Goal: Task Accomplishment & Management: Use online tool/utility

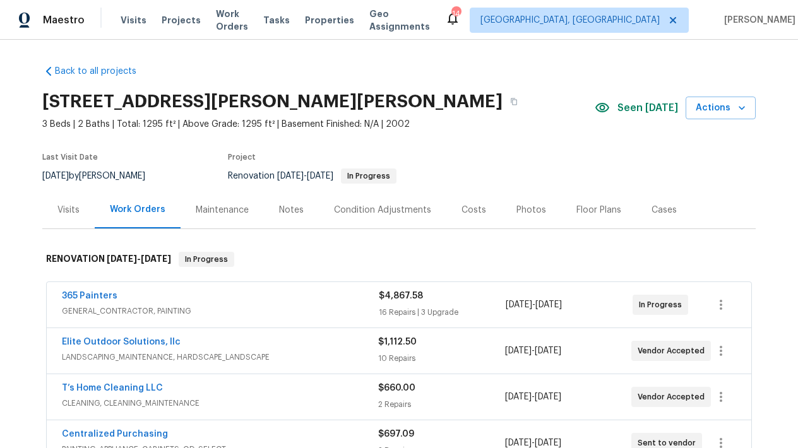
scroll to position [83, 0]
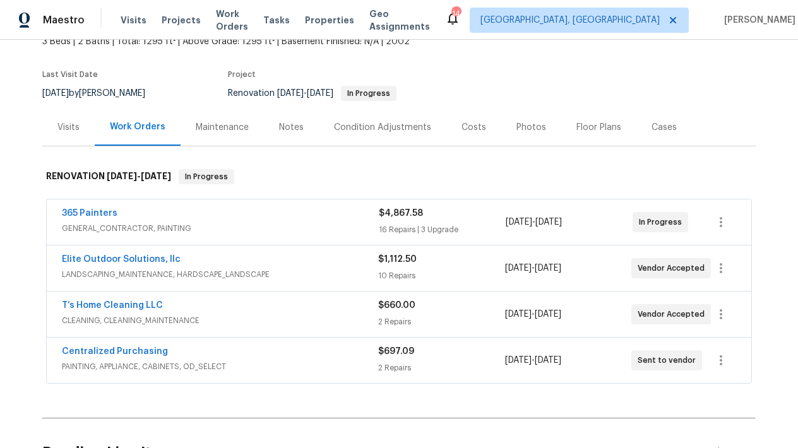
click at [97, 207] on span "365 Painters" at bounding box center [90, 213] width 56 height 13
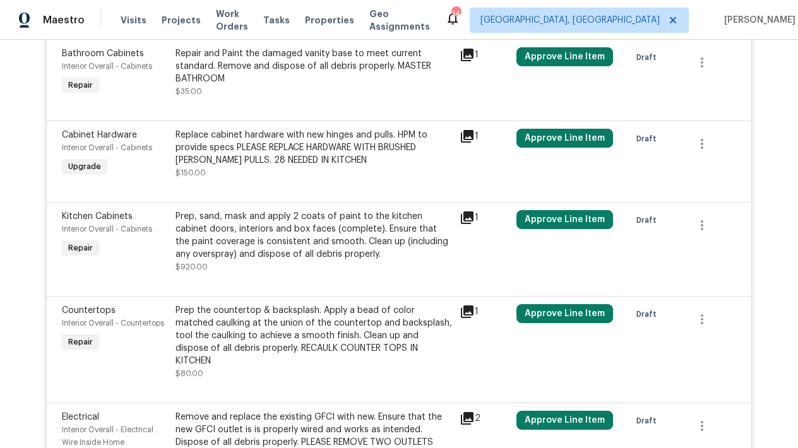
scroll to position [667, 0]
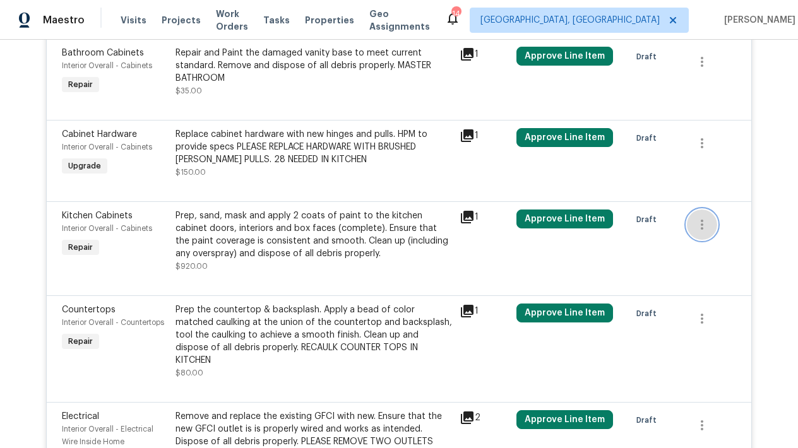
click at [703, 220] on icon "button" at bounding box center [701, 224] width 15 height 15
click at [368, 209] on div at bounding box center [399, 224] width 798 height 448
click at [350, 246] on div "Prep, sand, mask and apply 2 coats of paint to the kitchen cabinet doors, inter…" at bounding box center [314, 235] width 277 height 51
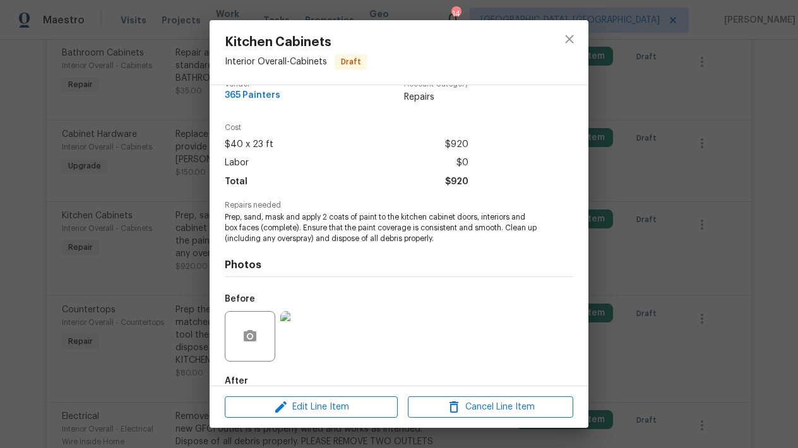
scroll to position [27, 0]
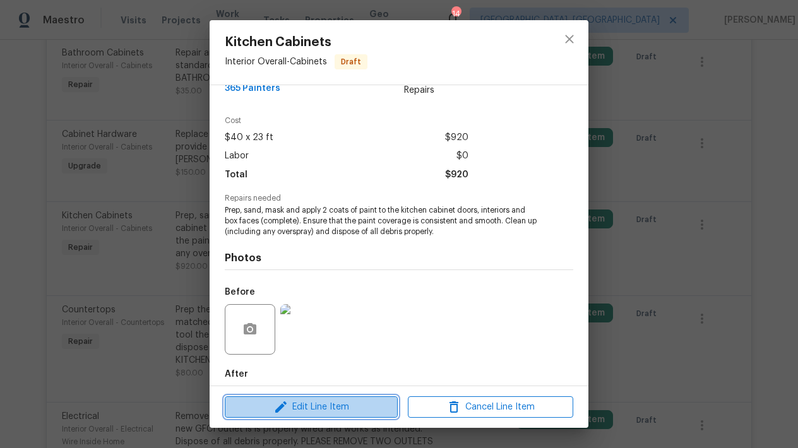
click at [337, 407] on span "Edit Line Item" at bounding box center [311, 408] width 165 height 16
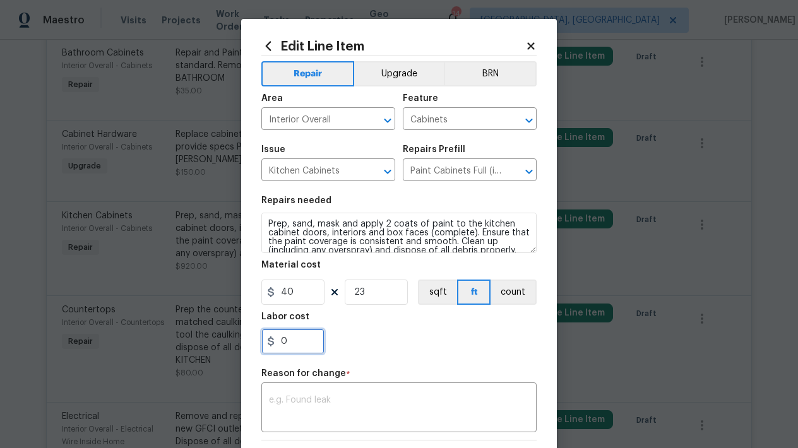
click at [306, 340] on input "0" at bounding box center [292, 341] width 63 height 25
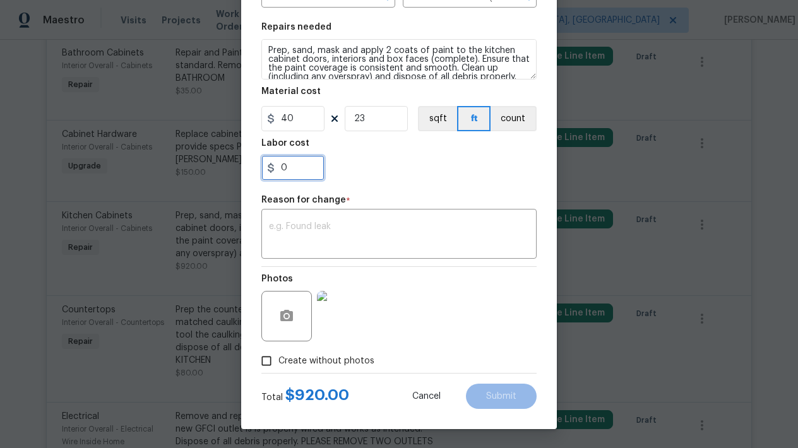
scroll to position [174, 0]
type input "580"
click at [355, 239] on textarea at bounding box center [399, 235] width 260 height 27
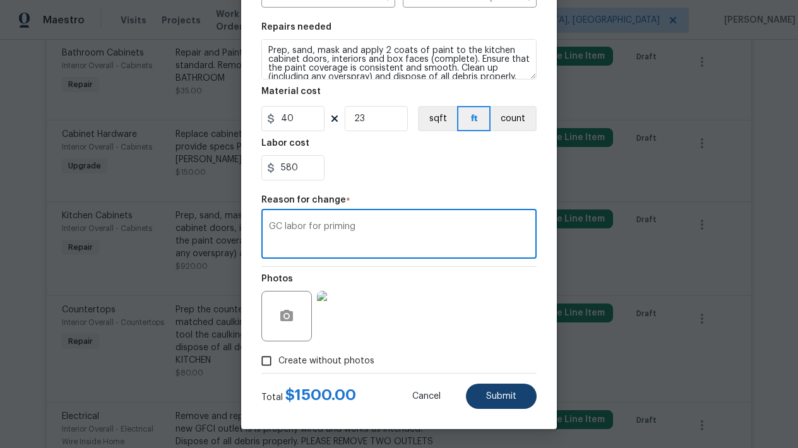
type textarea "GC labor for priming"
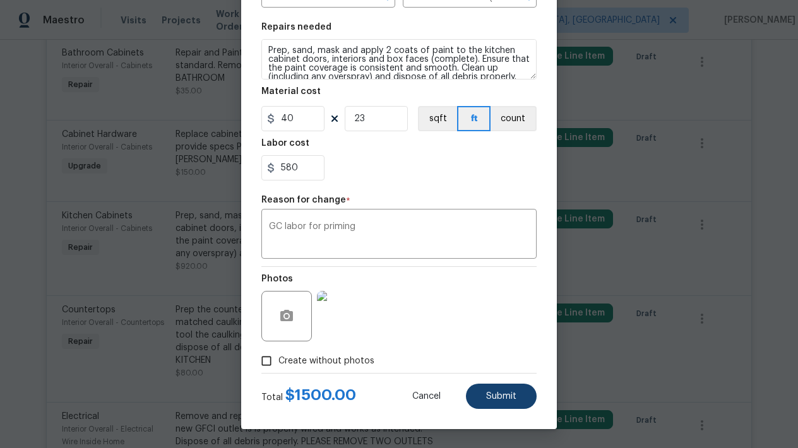
click at [487, 391] on button "Submit" at bounding box center [501, 396] width 71 height 25
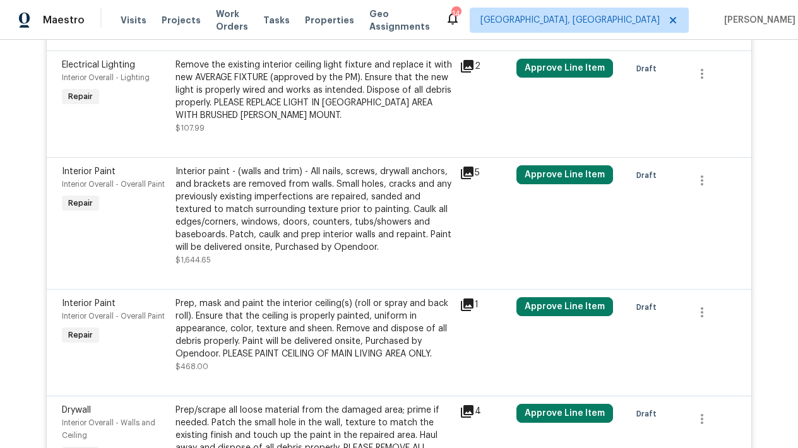
scroll to position [1736, 0]
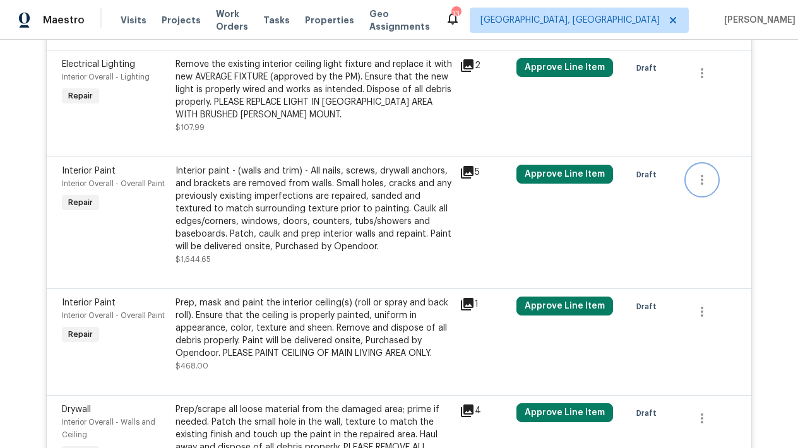
click at [703, 172] on icon "button" at bounding box center [701, 179] width 15 height 15
click at [327, 206] on div at bounding box center [399, 224] width 798 height 448
click at [311, 176] on div "Interior paint - (walls and trim) - All nails, screws, drywall anchors, and bra…" at bounding box center [314, 209] width 277 height 88
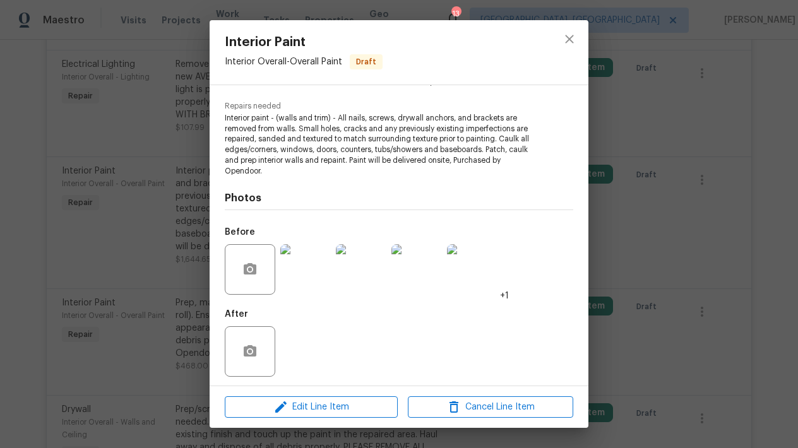
scroll to position [119, 0]
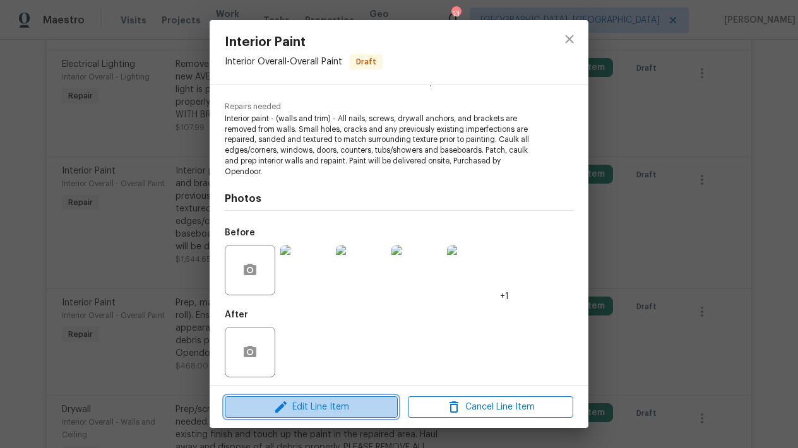
click at [354, 406] on span "Edit Line Item" at bounding box center [311, 408] width 165 height 16
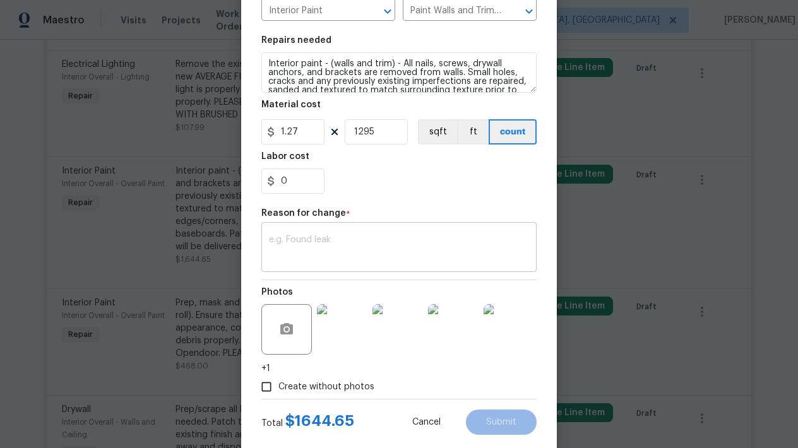
scroll to position [143, 0]
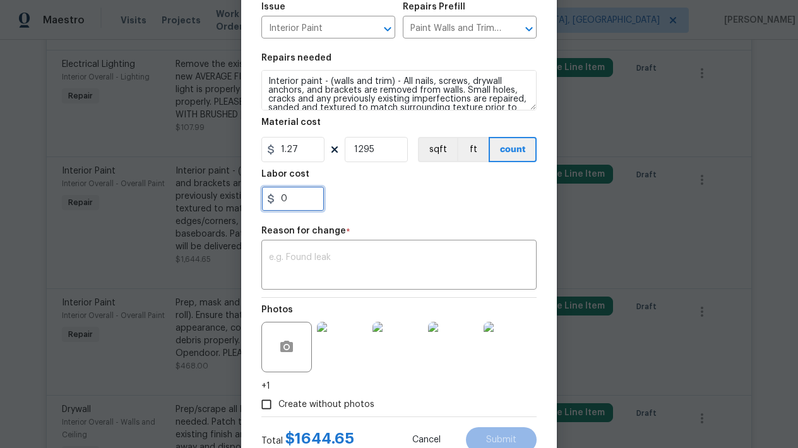
click at [303, 193] on input "0" at bounding box center [292, 198] width 63 height 25
type input "500"
click at [398, 217] on section "Repairs needed Interior paint - (walls and trim) - All nails, screws, drywall a…" at bounding box center [398, 132] width 275 height 173
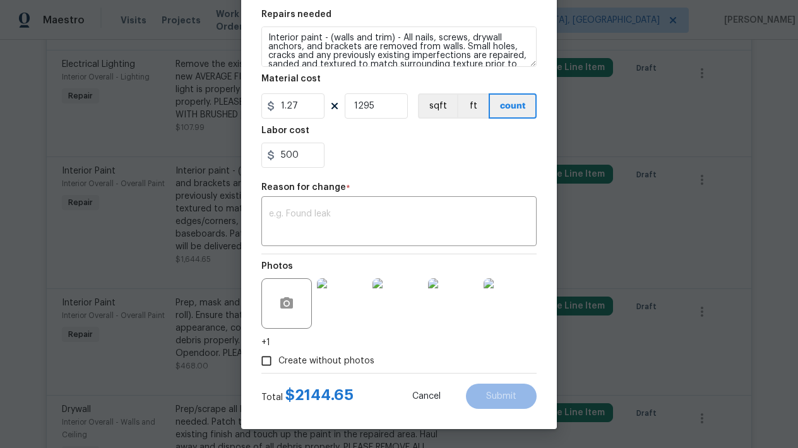
scroll to position [186, 0]
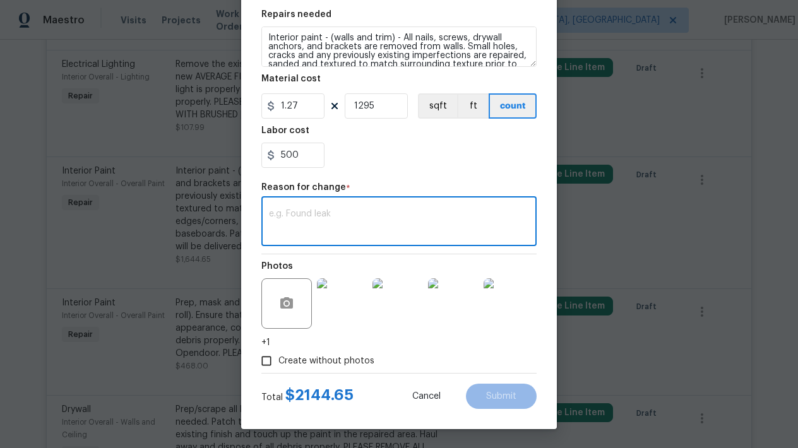
click at [325, 229] on textarea at bounding box center [399, 223] width 260 height 27
type textarea "labor"
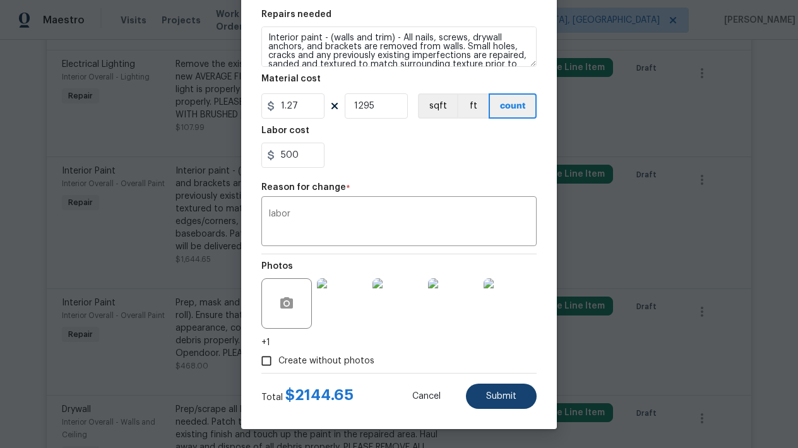
click at [480, 396] on button "Submit" at bounding box center [501, 396] width 71 height 25
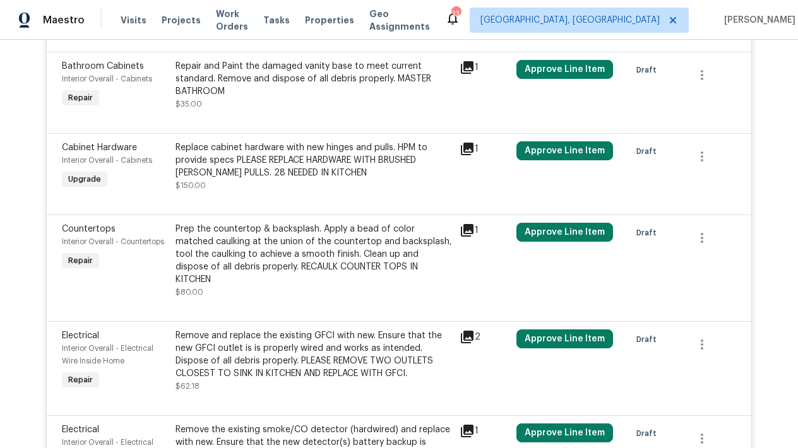
scroll to position [1087, 0]
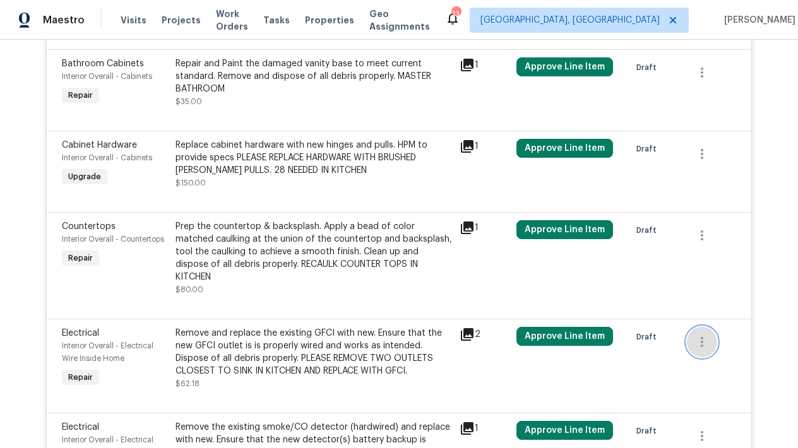
click at [696, 335] on icon "button" at bounding box center [701, 342] width 15 height 15
click at [290, 335] on div at bounding box center [399, 224] width 798 height 448
click at [354, 352] on div "Remove and replace the existing GFCI with new. Ensure that the new GFCI outlet …" at bounding box center [314, 352] width 277 height 51
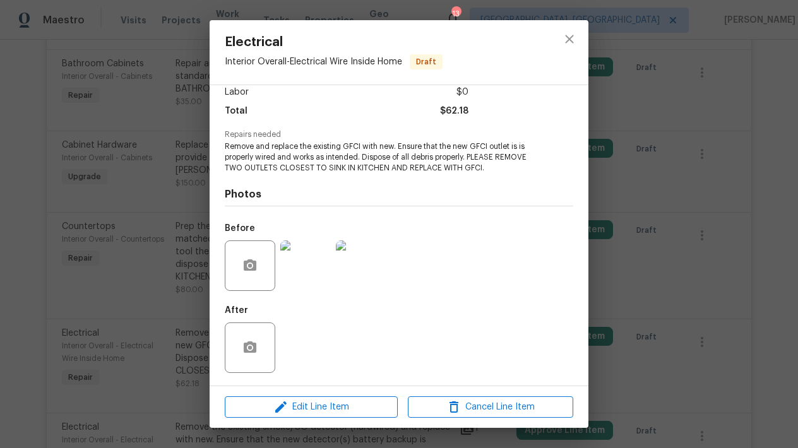
scroll to position [89, 0]
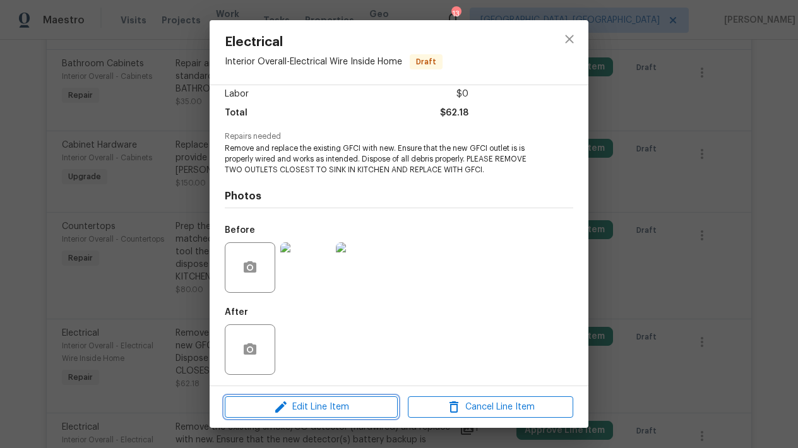
click at [335, 406] on span "Edit Line Item" at bounding box center [311, 408] width 165 height 16
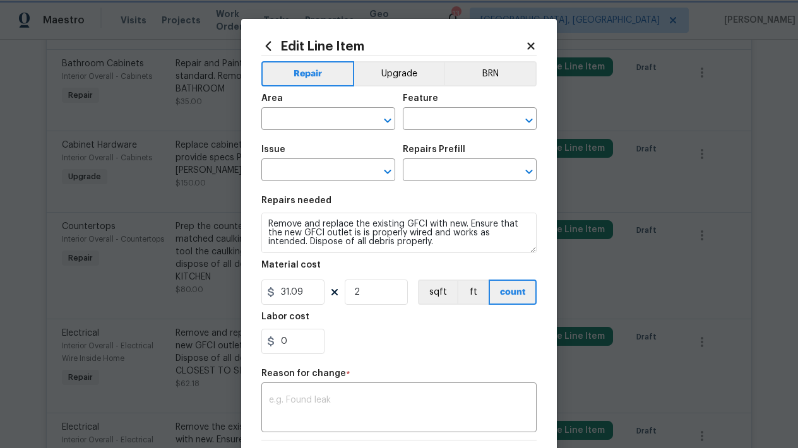
type input "Interior Overall"
type input "Electrical Wire Inside Home"
type input "Electrical"
type input "Remove & Replace GFCI Outlet $31.09"
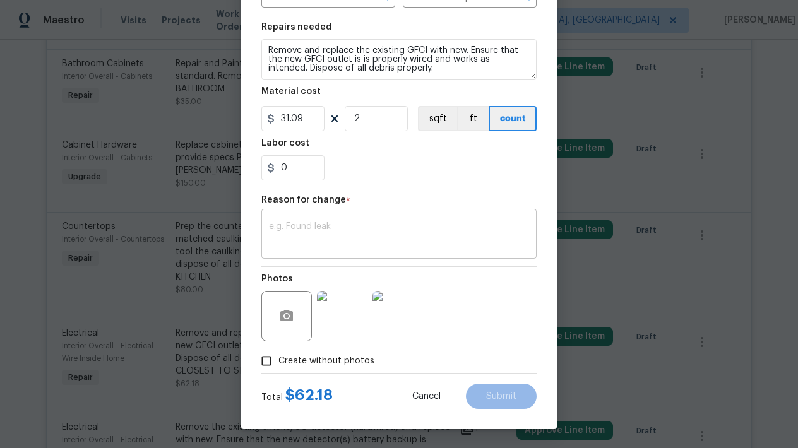
scroll to position [174, 0]
click at [311, 177] on input "0" at bounding box center [292, 167] width 63 height 25
type input "137"
click at [335, 210] on div "Reason for change *" at bounding box center [398, 204] width 275 height 16
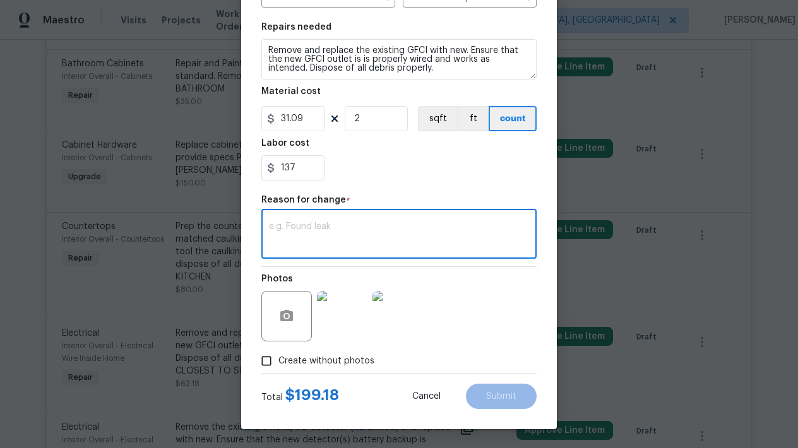
click at [319, 232] on textarea at bounding box center [399, 235] width 260 height 27
type textarea "labor"
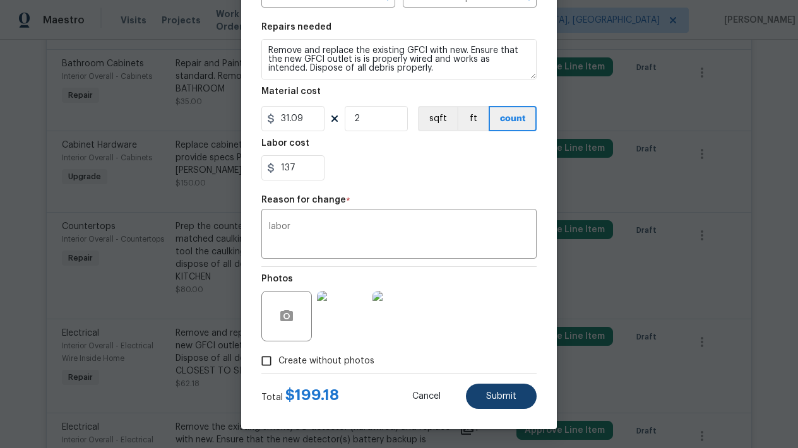
click at [485, 391] on button "Submit" at bounding box center [501, 396] width 71 height 25
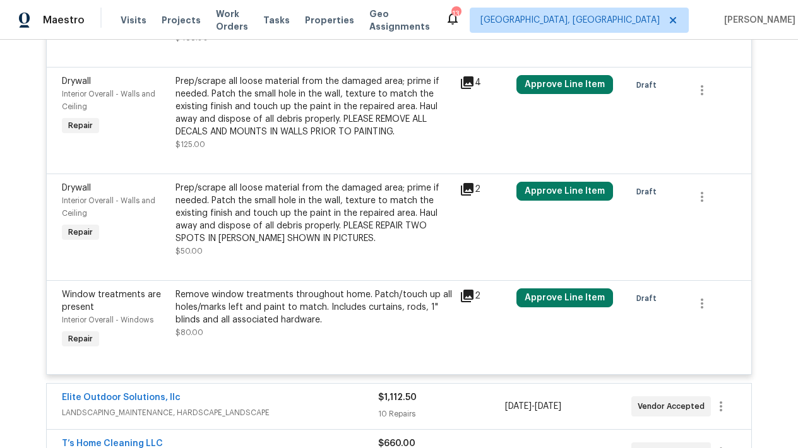
scroll to position [2263, 0]
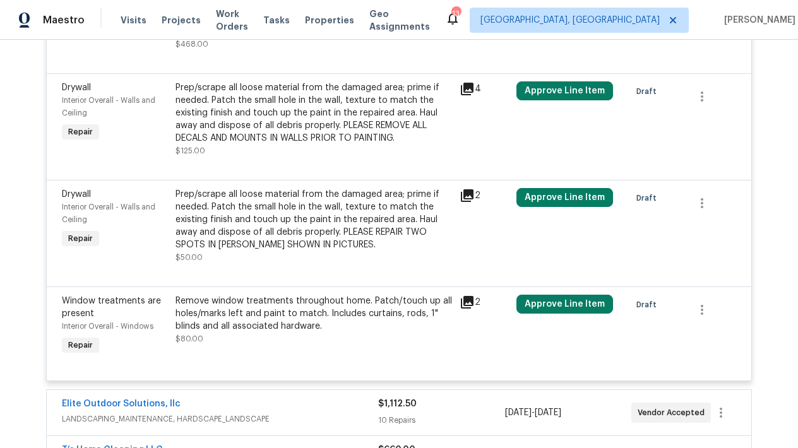
click at [207, 116] on div "Prep/scrape all loose material from the damaged area; prime if needed. Patch th…" at bounding box center [314, 112] width 277 height 63
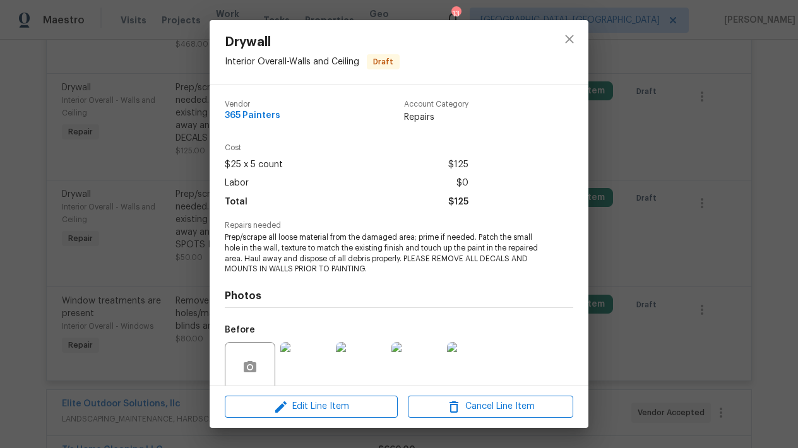
click at [136, 236] on div "Drywall Interior Overall - Walls and Ceiling Draft Vendor 365 Painters Account …" at bounding box center [399, 224] width 798 height 448
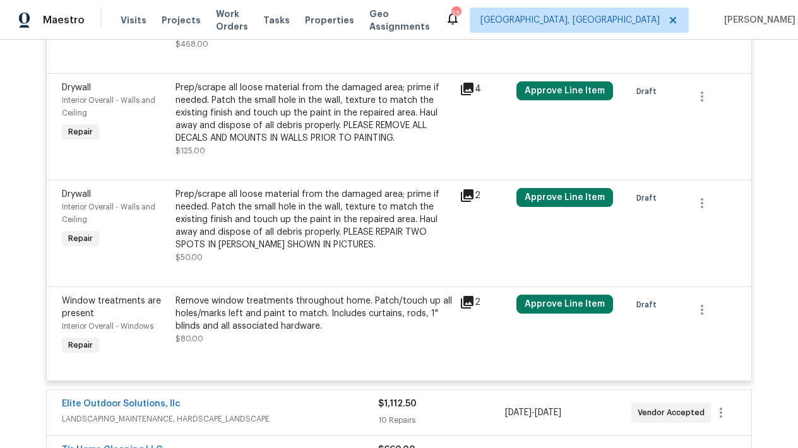
click at [242, 217] on div "Prep/scrape all loose material from the damaged area; prime if needed. Patch th…" at bounding box center [314, 219] width 277 height 63
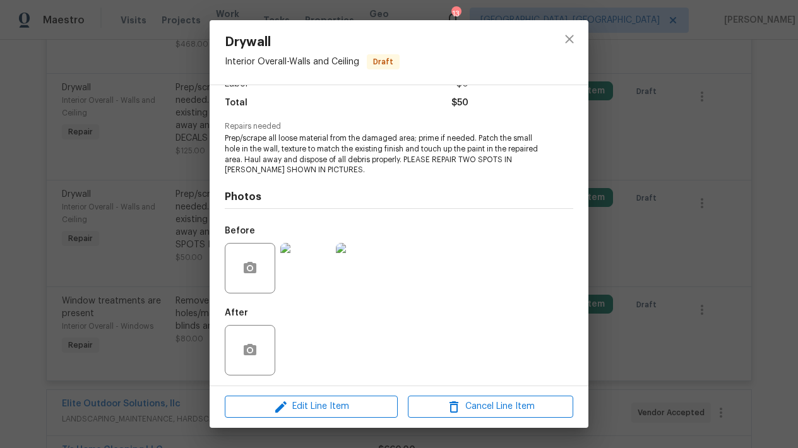
scroll to position [98, 0]
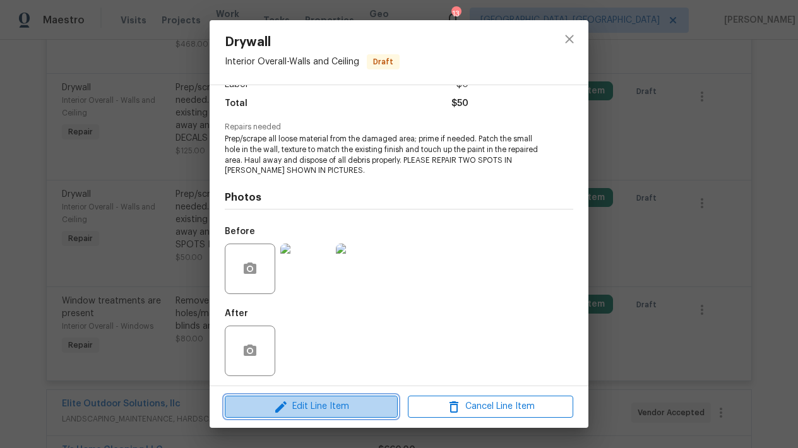
click at [319, 409] on span "Edit Line Item" at bounding box center [311, 407] width 165 height 16
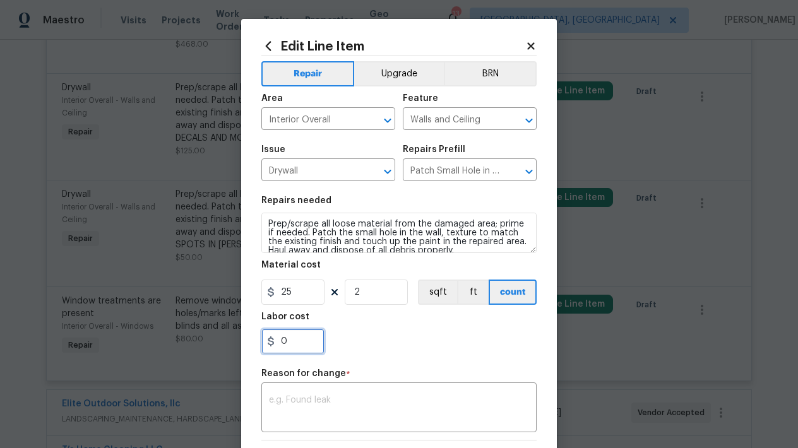
click at [309, 347] on input "0" at bounding box center [292, 341] width 63 height 25
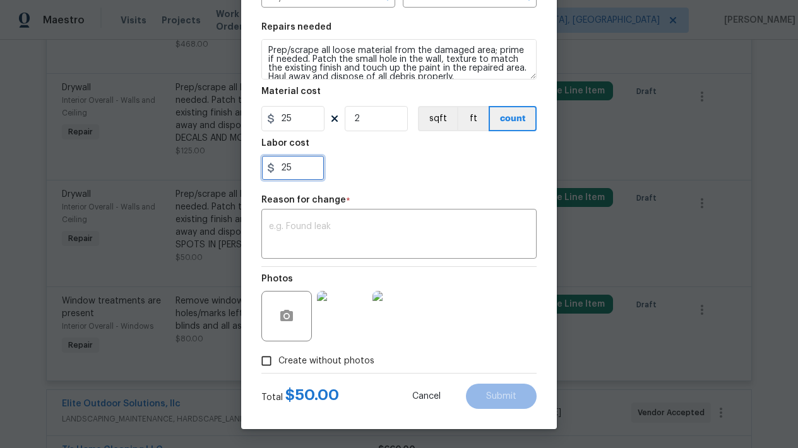
scroll to position [174, 0]
type input "25"
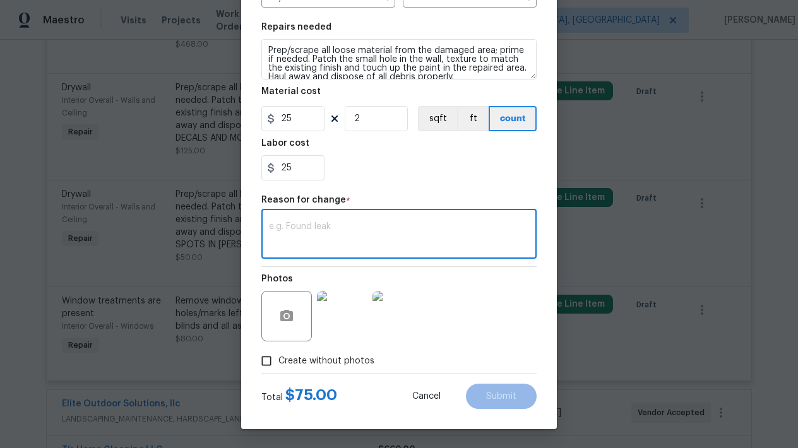
click at [367, 241] on textarea at bounding box center [399, 235] width 260 height 27
type textarea "labor"
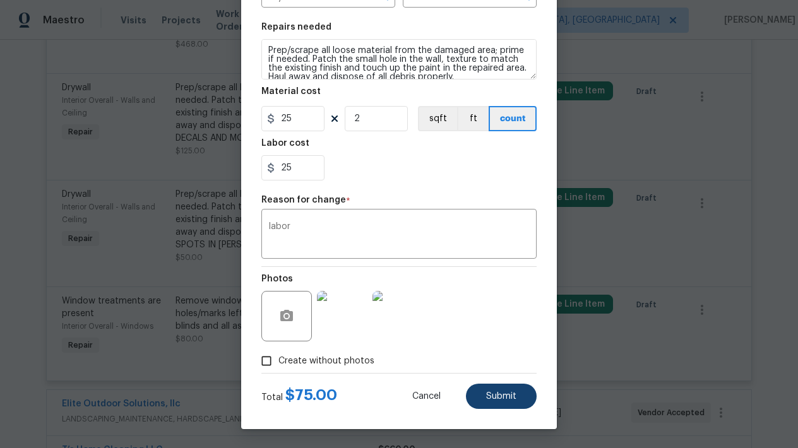
click at [527, 400] on button "Submit" at bounding box center [501, 396] width 71 height 25
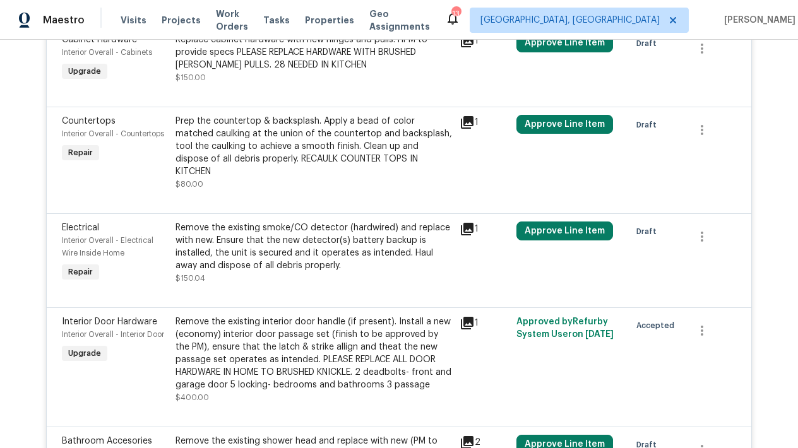
scroll to position [1571, 0]
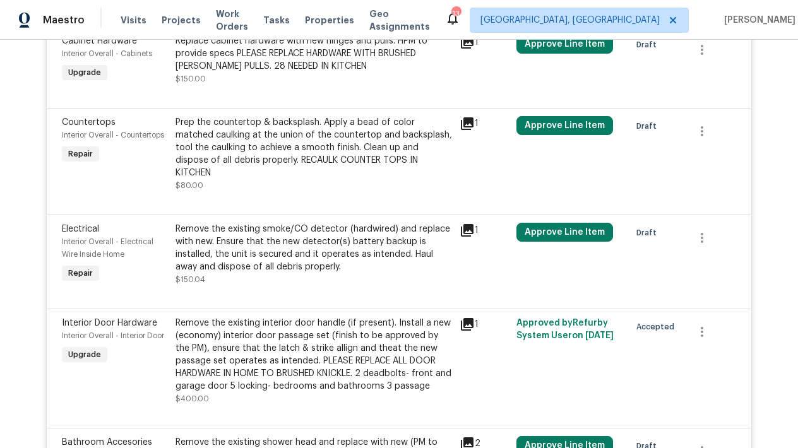
click at [720, 223] on div at bounding box center [711, 238] width 49 height 30
